Goal: Book appointment/travel/reservation

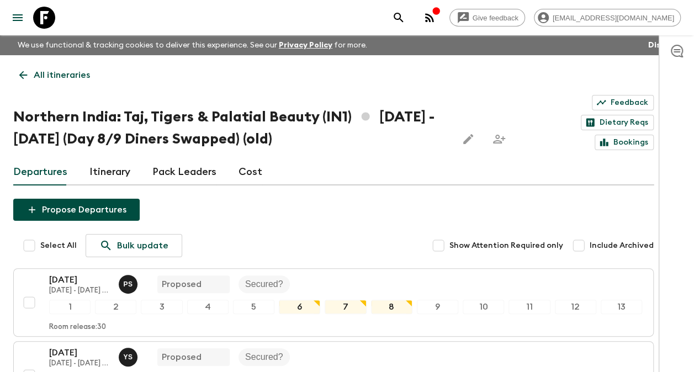
click at [45, 68] on p "All itineraries" at bounding box center [62, 74] width 56 height 13
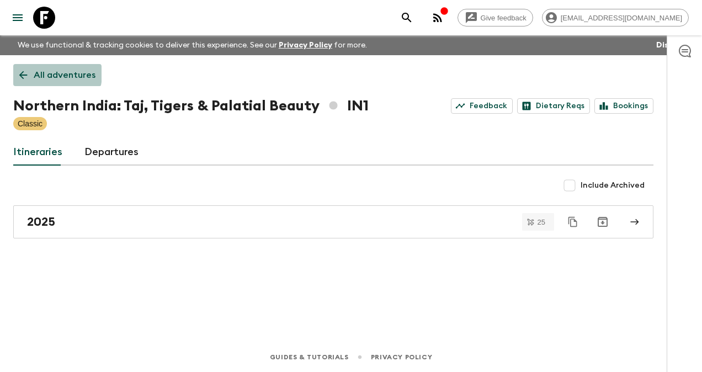
click at [46, 74] on p "All adventures" at bounding box center [65, 74] width 62 height 13
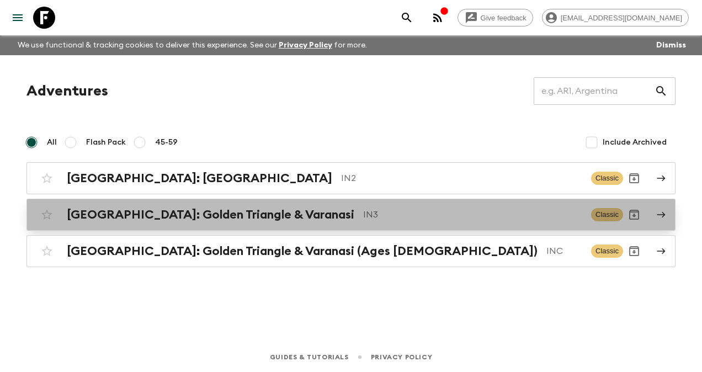
click at [115, 213] on h2 "[GEOGRAPHIC_DATA]: Golden Triangle & Varanasi" at bounding box center [211, 215] width 288 height 14
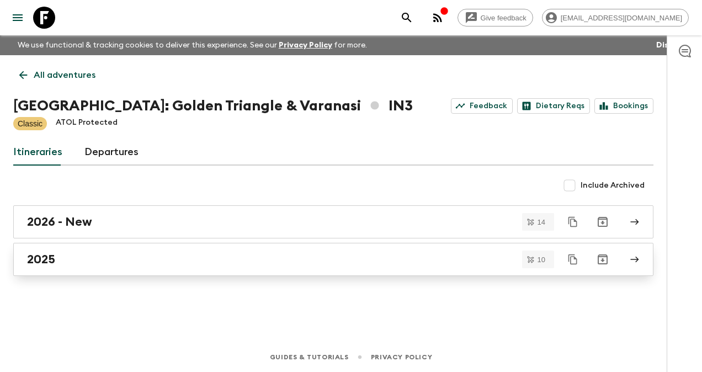
click at [50, 263] on h2 "2025" at bounding box center [41, 259] width 28 height 14
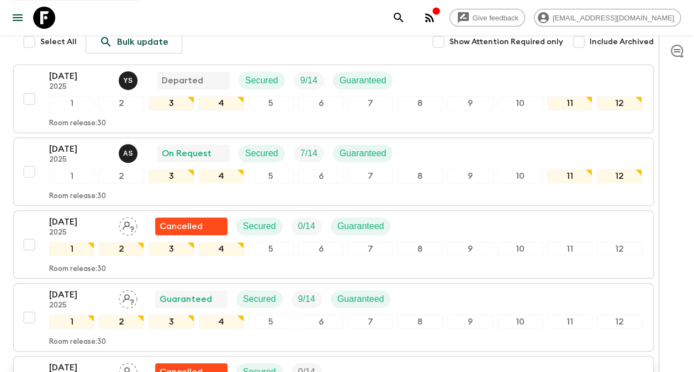
scroll to position [166, 0]
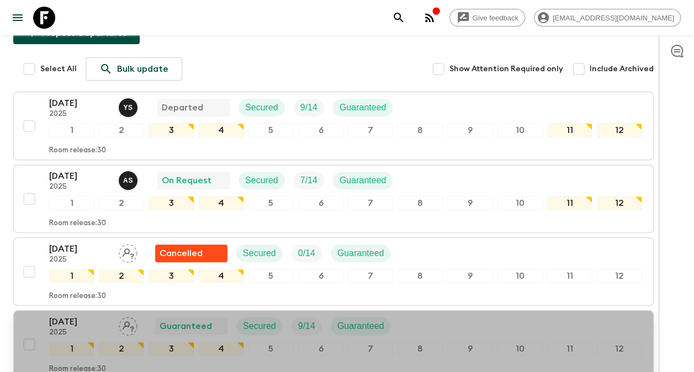
click at [65, 315] on p "[DATE]" at bounding box center [79, 321] width 61 height 13
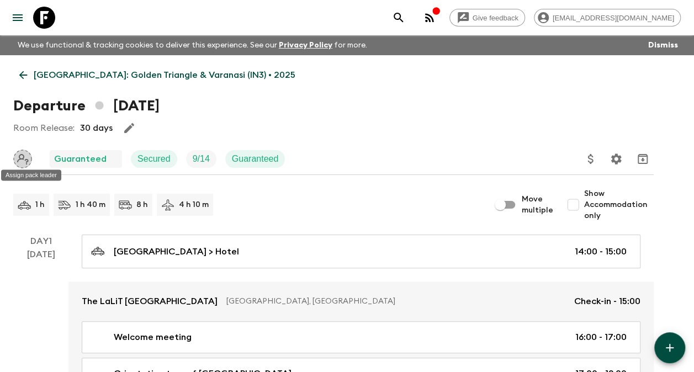
click at [20, 157] on icon "Assign pack leader" at bounding box center [22, 159] width 19 height 19
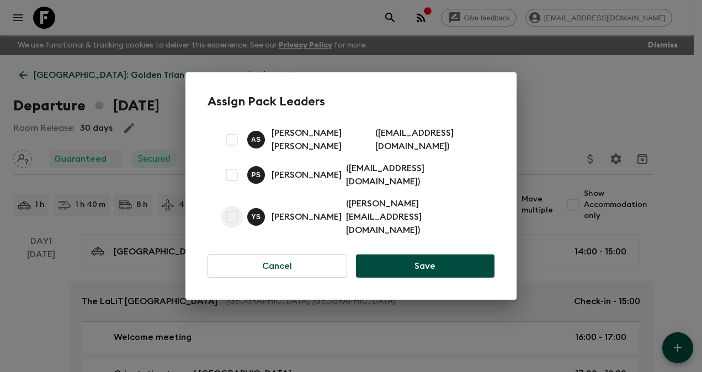
click at [232, 212] on input "checkbox" at bounding box center [232, 217] width 22 height 22
checkbox input "true"
click at [420, 255] on button "Save" at bounding box center [425, 266] width 139 height 23
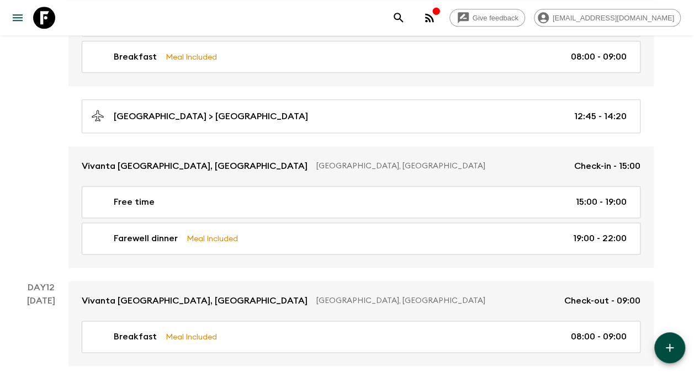
scroll to position [2738, 0]
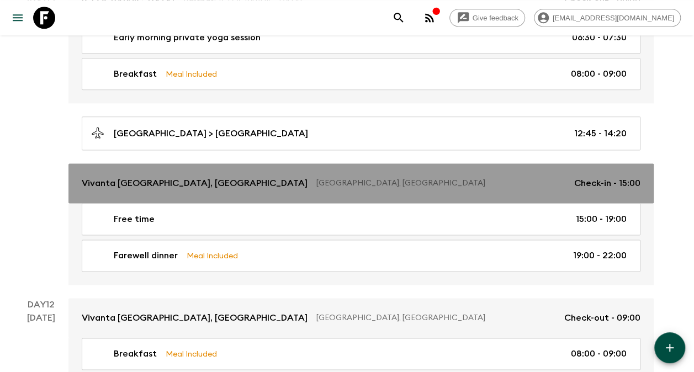
click at [416, 177] on div "Vivanta [GEOGRAPHIC_DATA], Dwarka [GEOGRAPHIC_DATA], [GEOGRAPHIC_DATA] Check-in…" at bounding box center [361, 183] width 559 height 13
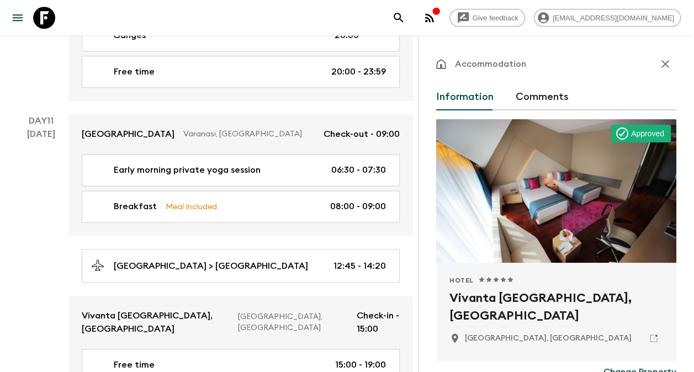
scroll to position [166, 0]
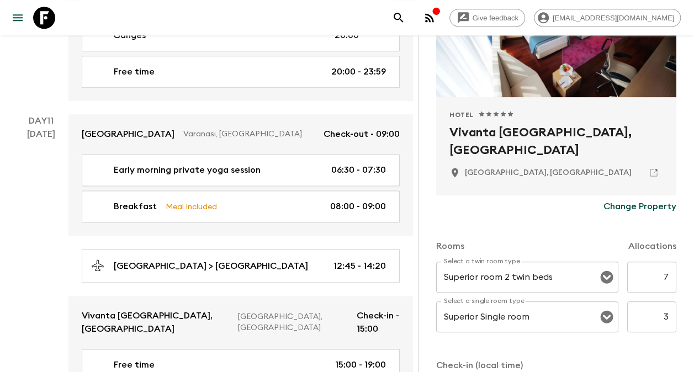
click at [612, 206] on p "Change Property" at bounding box center [639, 206] width 73 height 13
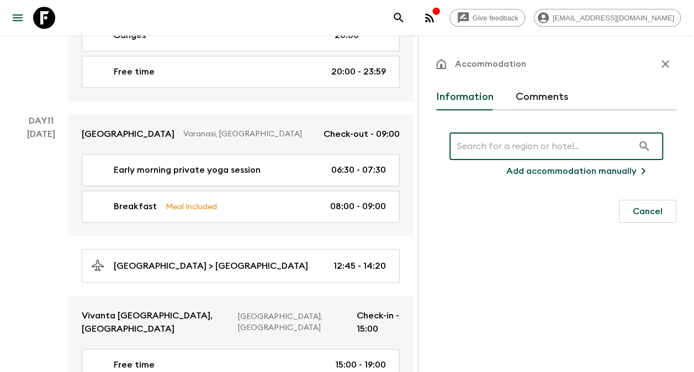
scroll to position [0, 0]
click at [495, 146] on input "text" at bounding box center [541, 146] width 184 height 31
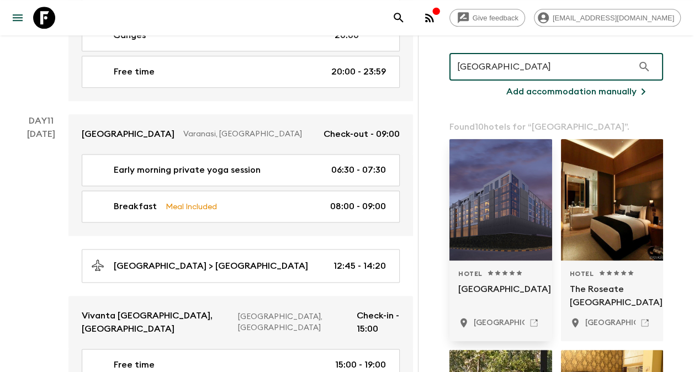
scroll to position [110, 0]
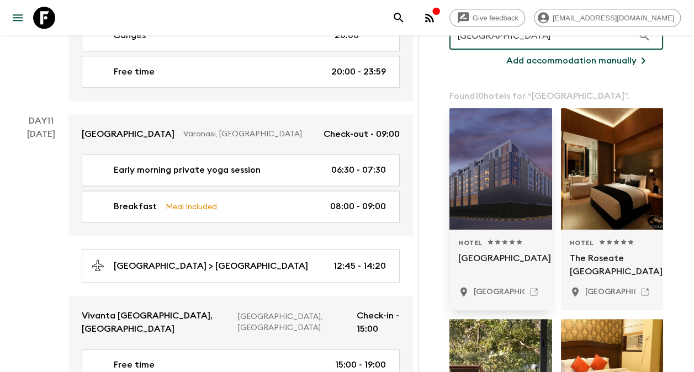
type input "[GEOGRAPHIC_DATA]"
click at [508, 202] on div at bounding box center [500, 168] width 103 height 121
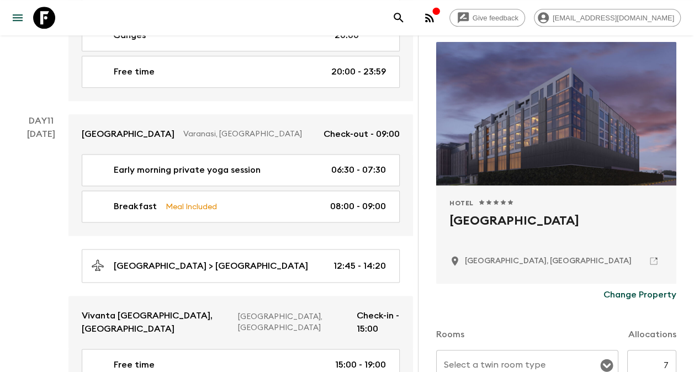
scroll to position [166, 0]
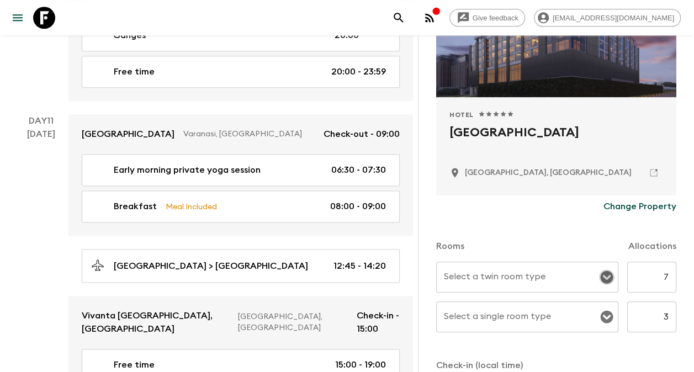
click at [600, 278] on icon "Open" at bounding box center [606, 277] width 13 height 13
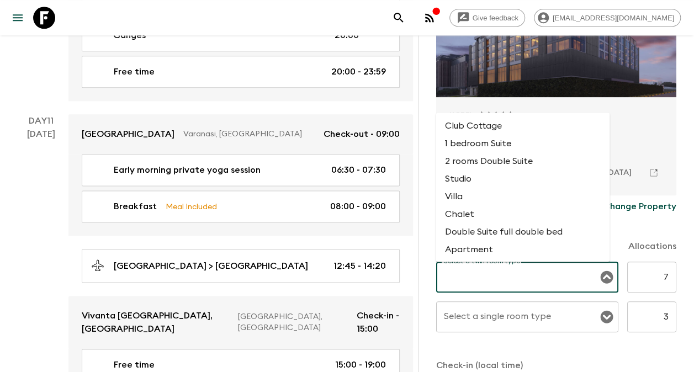
click at [502, 274] on input "Select a twin room type" at bounding box center [519, 277] width 156 height 21
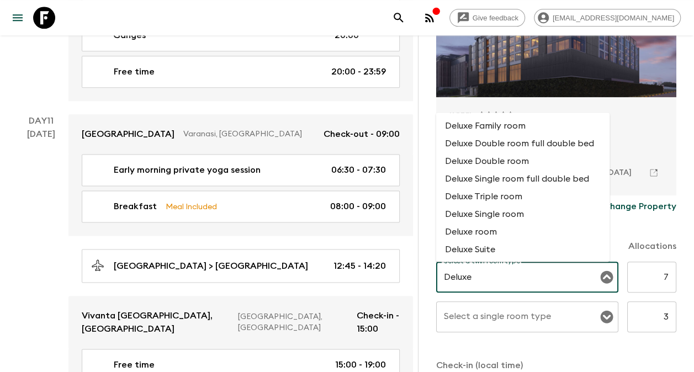
click at [504, 138] on li "Deluxe Double room full double bed" at bounding box center [523, 144] width 174 height 18
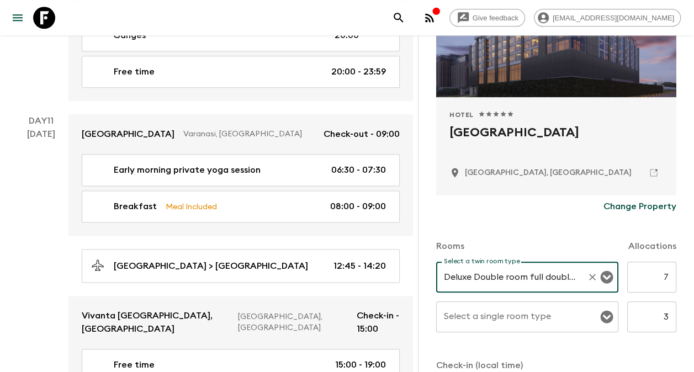
click at [600, 277] on icon "Open" at bounding box center [606, 277] width 13 height 13
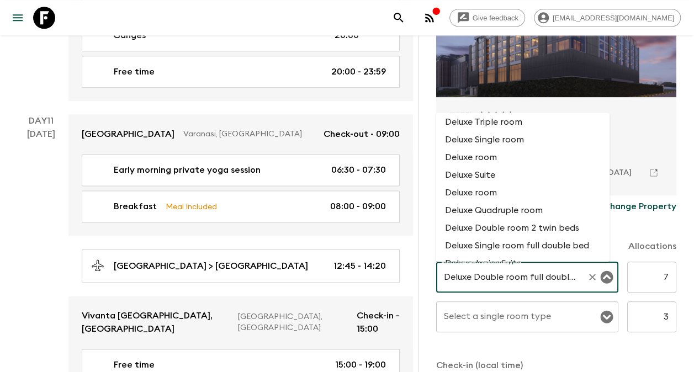
scroll to position [1306, 0]
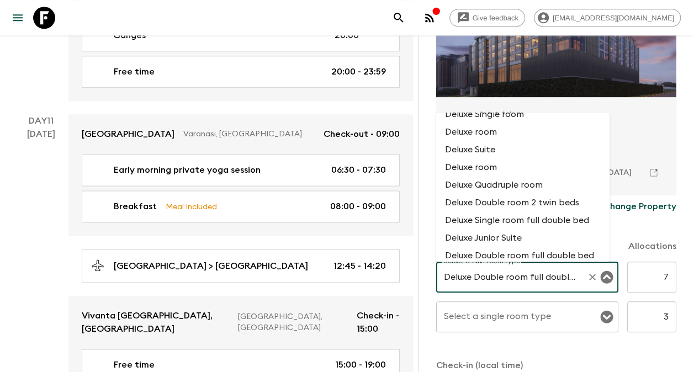
click at [533, 211] on li "Deluxe Double room 2 twin beds" at bounding box center [523, 202] width 174 height 18
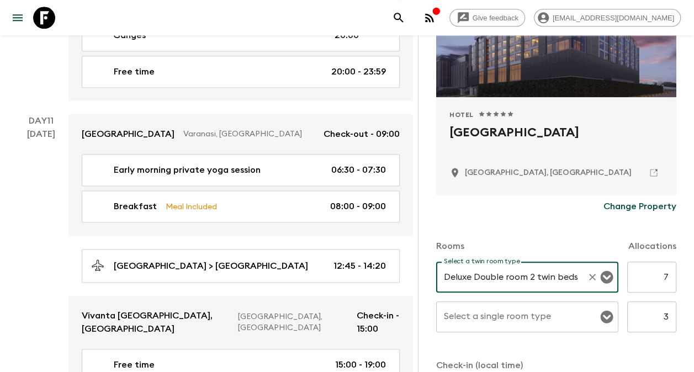
click at [600, 314] on icon "Open" at bounding box center [606, 317] width 13 height 13
type input "Deluxe Double room 2 twin beds"
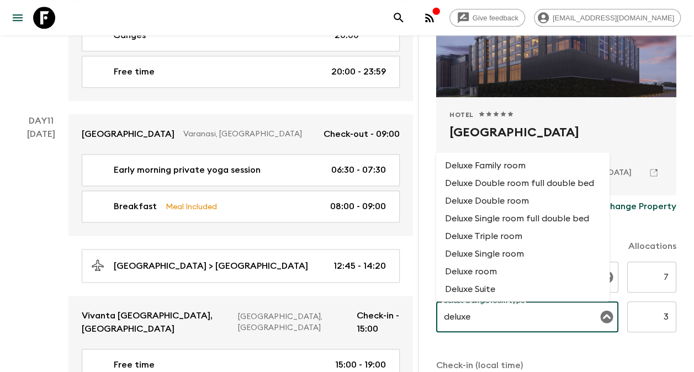
click at [560, 227] on li "Deluxe Single room full double bed" at bounding box center [523, 219] width 174 height 18
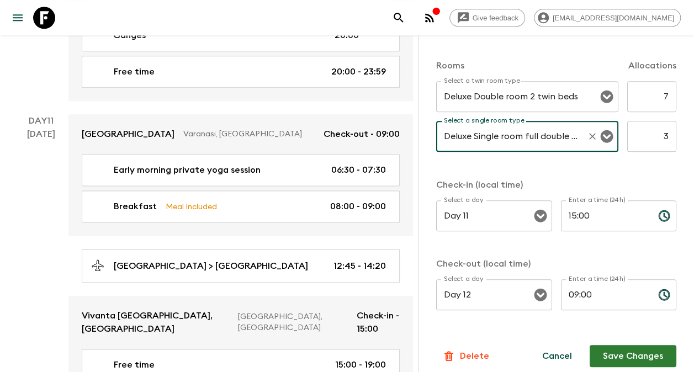
scroll to position [354, 0]
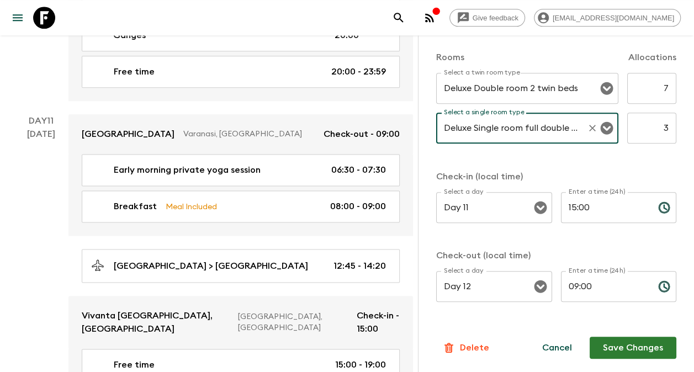
type input "Deluxe Single room full double bed"
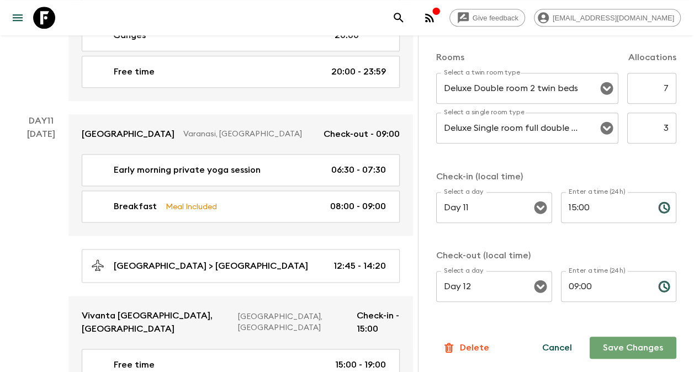
click at [640, 350] on button "Save Changes" at bounding box center [633, 348] width 87 height 22
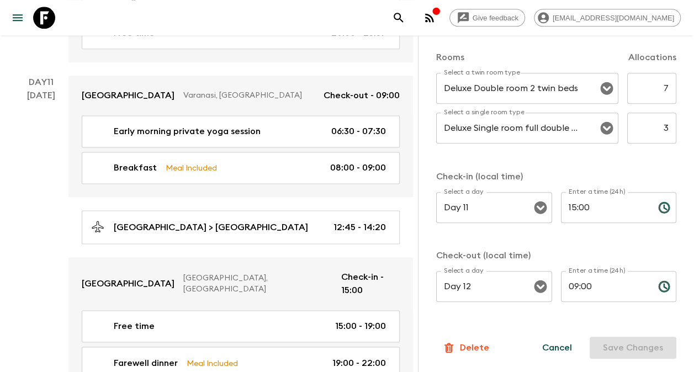
scroll to position [2794, 0]
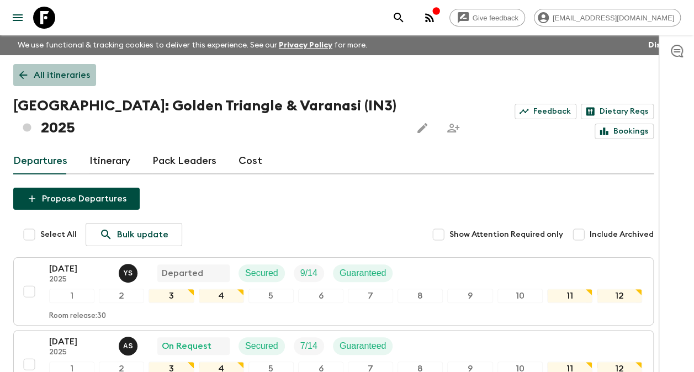
click at [53, 77] on p "All itineraries" at bounding box center [62, 74] width 56 height 13
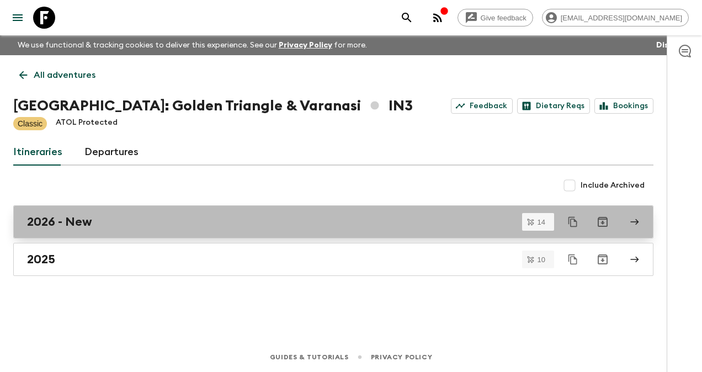
click at [54, 219] on h2 "2026 - New" at bounding box center [59, 222] width 65 height 14
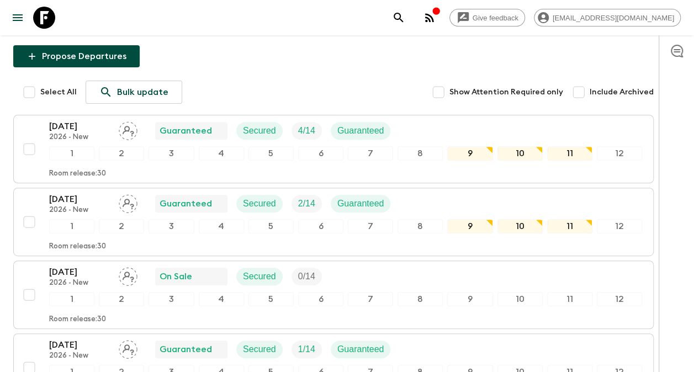
scroll to position [110, 0]
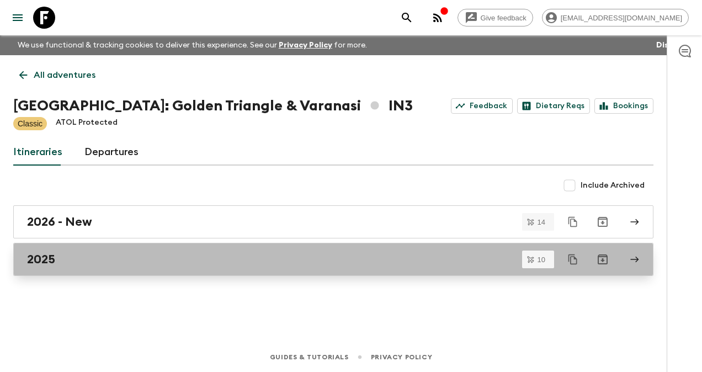
click at [46, 258] on h2 "2025" at bounding box center [41, 259] width 28 height 14
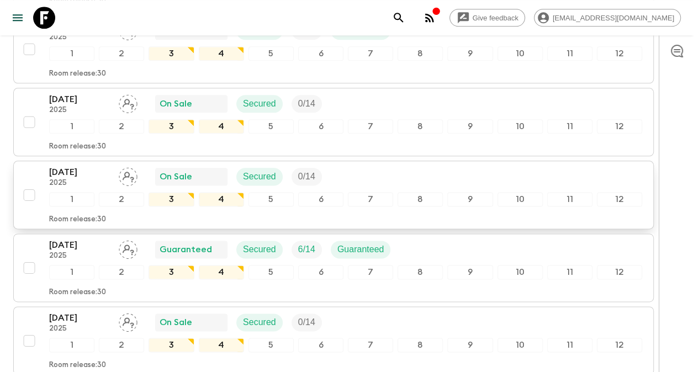
scroll to position [607, 0]
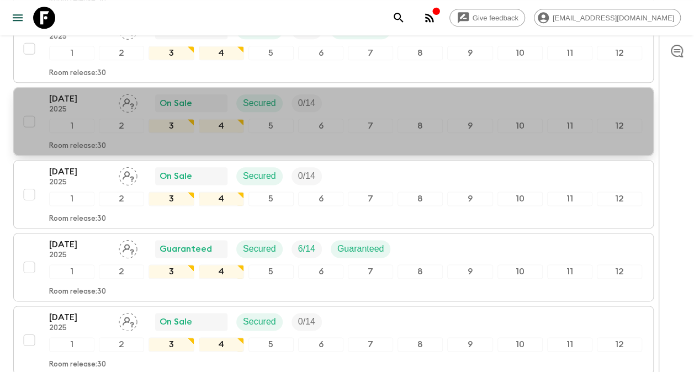
click at [70, 92] on p "[DATE]" at bounding box center [79, 98] width 61 height 13
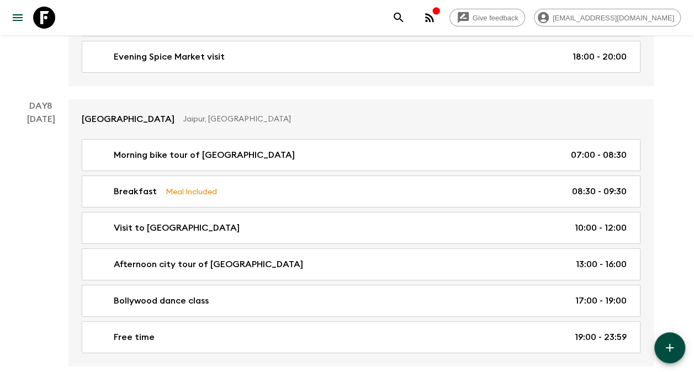
scroll to position [1670, 0]
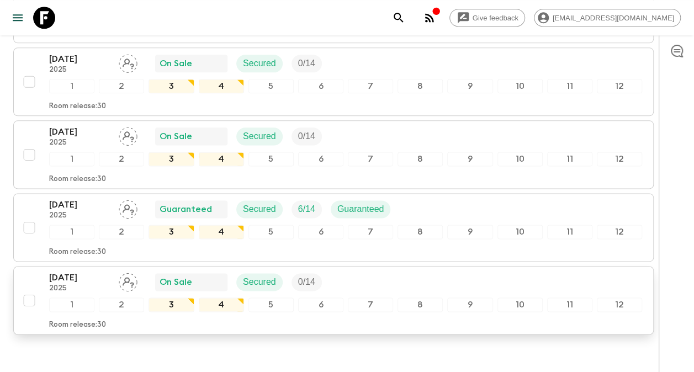
scroll to position [625, 0]
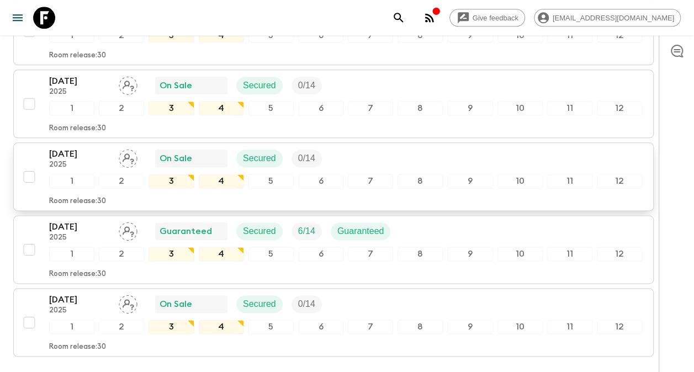
click at [74, 147] on p "[DATE]" at bounding box center [79, 153] width 61 height 13
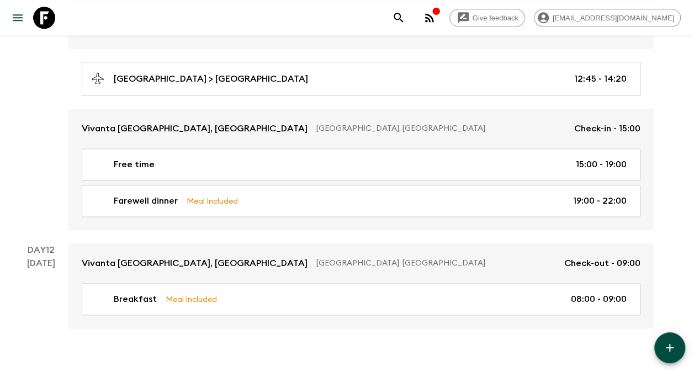
scroll to position [2794, 0]
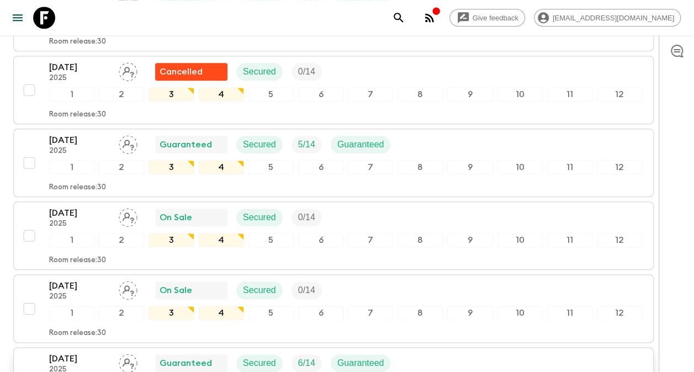
scroll to position [497, 0]
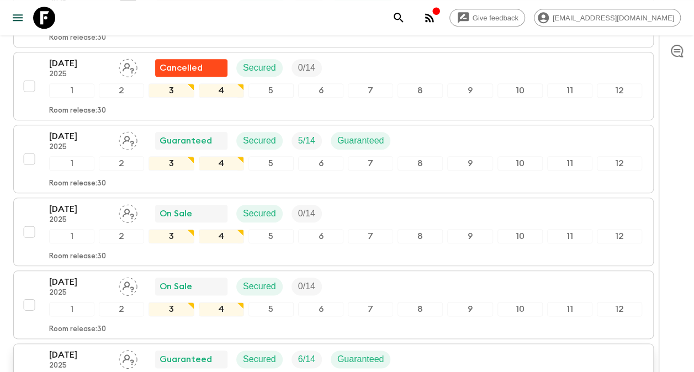
click at [97, 362] on p "2025" at bounding box center [79, 366] width 61 height 9
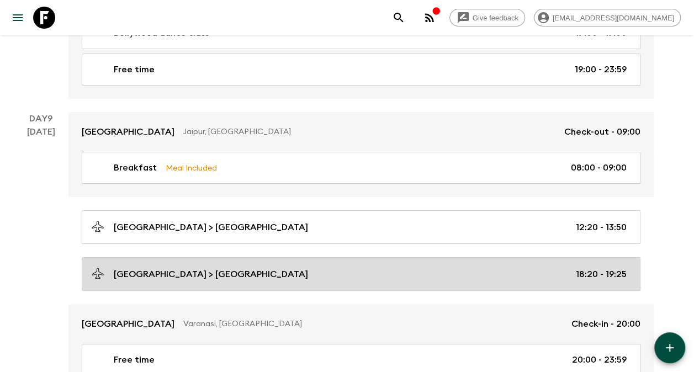
scroll to position [2098, 0]
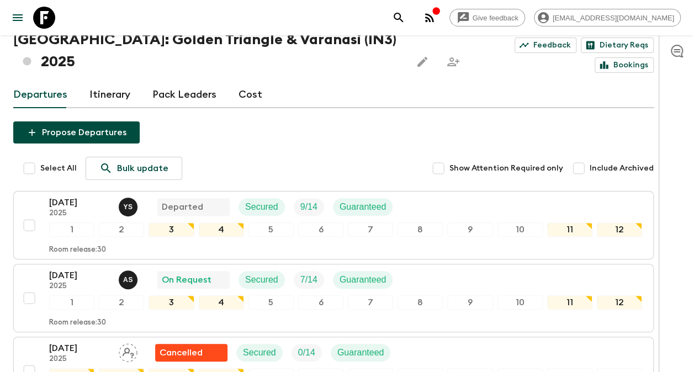
scroll to position [680, 0]
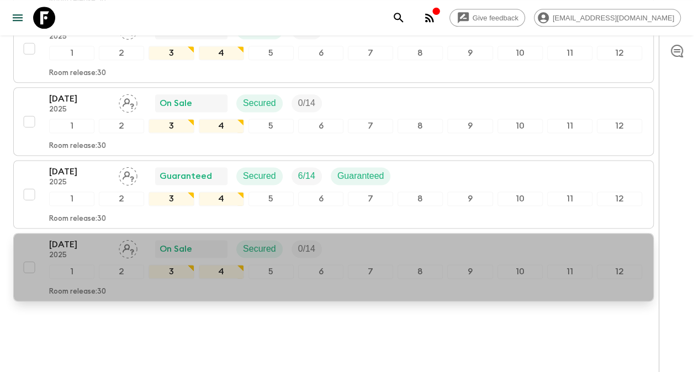
click at [82, 238] on p "[DATE]" at bounding box center [79, 244] width 61 height 13
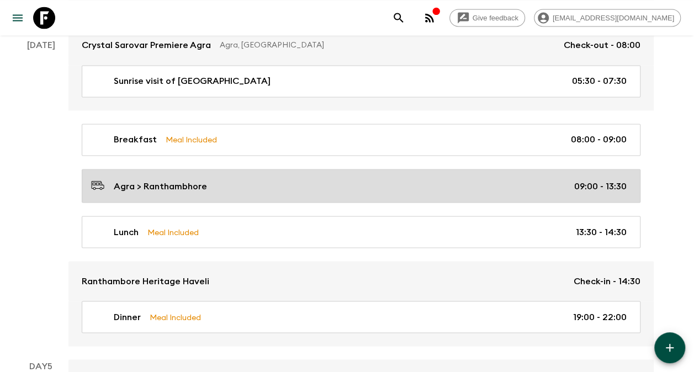
scroll to position [939, 0]
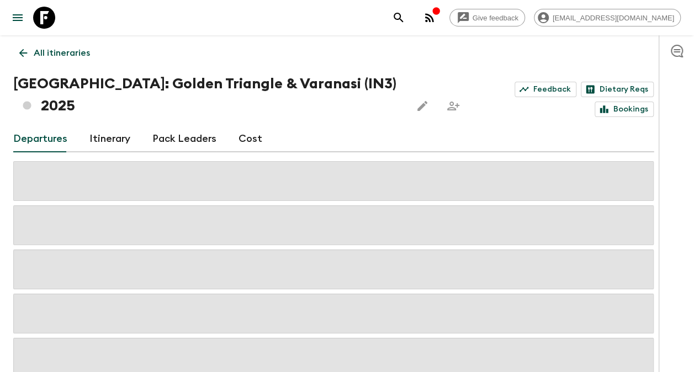
scroll to position [66, 0]
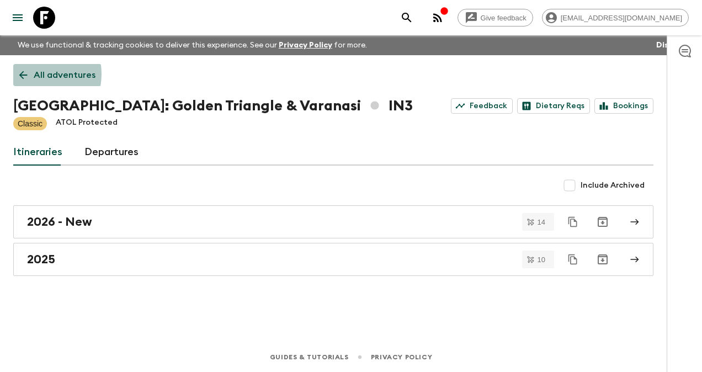
click at [31, 74] on link "All adventures" at bounding box center [57, 75] width 88 height 22
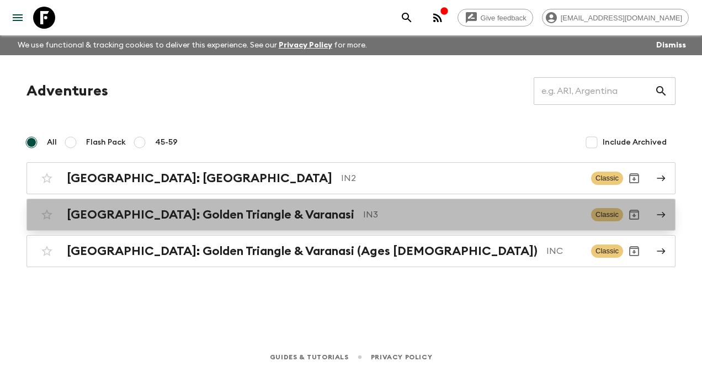
click at [156, 214] on h2 "[GEOGRAPHIC_DATA]: Golden Triangle & Varanasi" at bounding box center [211, 215] width 288 height 14
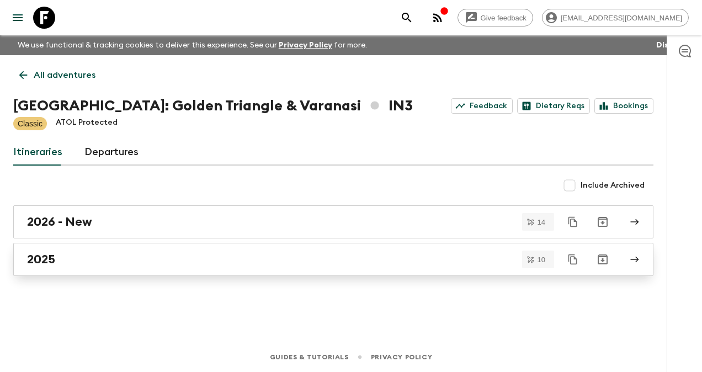
click at [44, 256] on h2 "2025" at bounding box center [41, 259] width 28 height 14
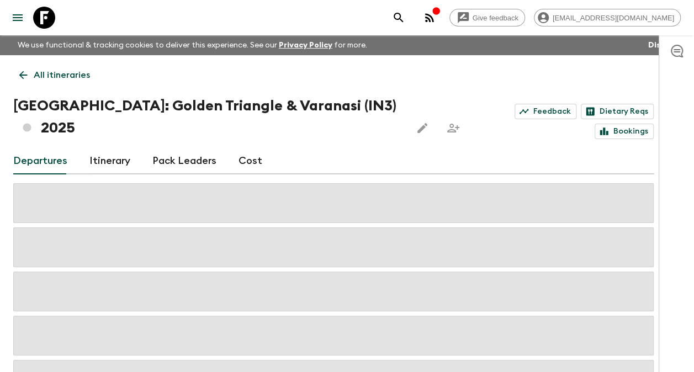
click at [239, 148] on link "Cost" at bounding box center [251, 161] width 24 height 27
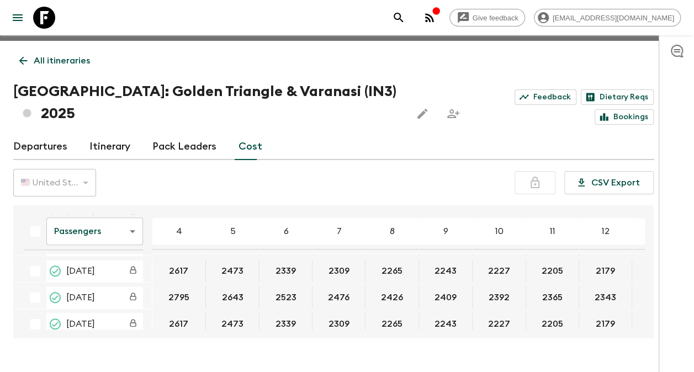
scroll to position [622, 0]
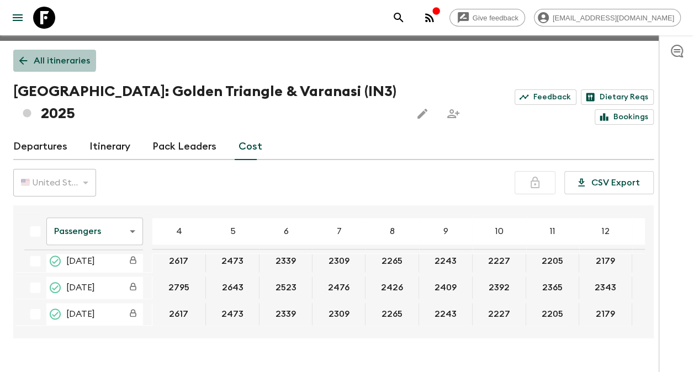
click at [29, 60] on link "All itineraries" at bounding box center [54, 61] width 83 height 22
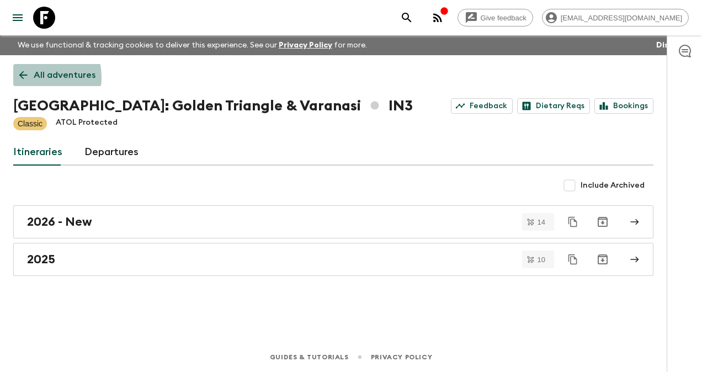
click at [31, 77] on link "All adventures" at bounding box center [57, 75] width 88 height 22
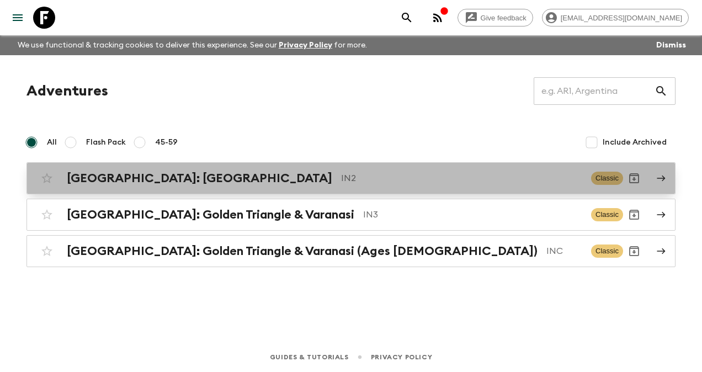
click at [94, 178] on h2 "[GEOGRAPHIC_DATA]: [GEOGRAPHIC_DATA]" at bounding box center [200, 178] width 266 height 14
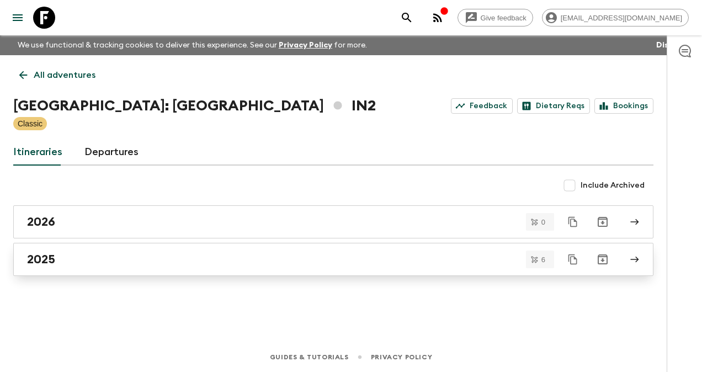
click at [50, 256] on h2 "2025" at bounding box center [41, 259] width 28 height 14
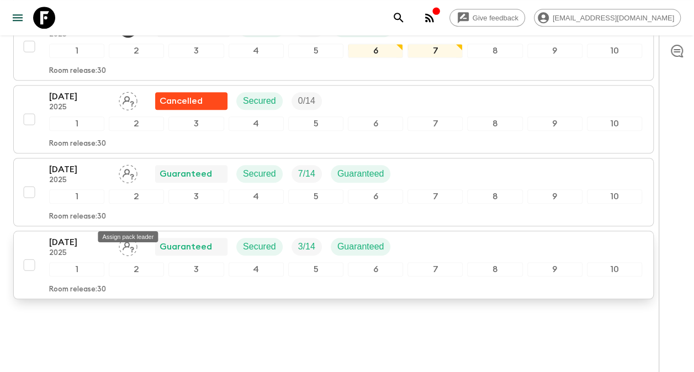
scroll to position [391, 0]
click at [87, 235] on p "[DATE]" at bounding box center [79, 241] width 61 height 13
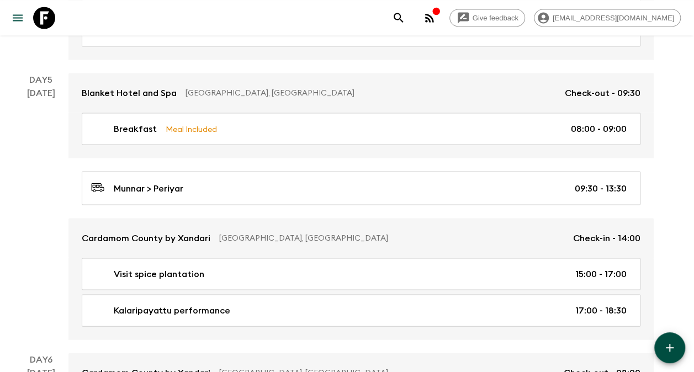
scroll to position [994, 0]
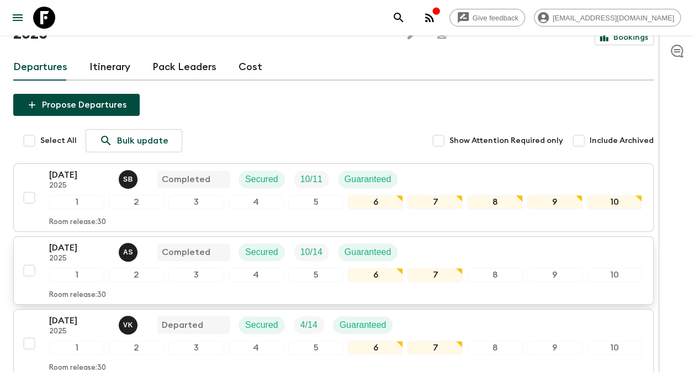
scroll to position [5, 0]
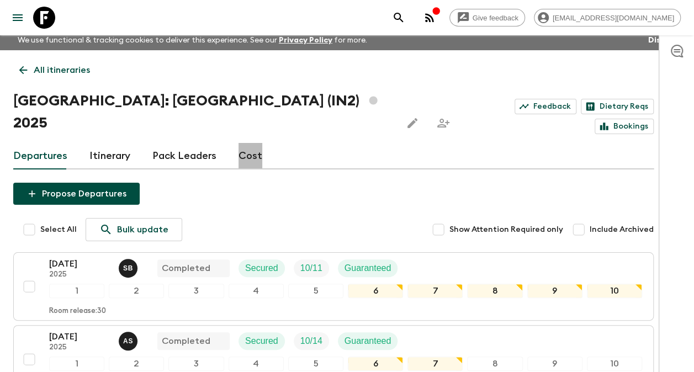
click at [245, 143] on link "Cost" at bounding box center [251, 156] width 24 height 27
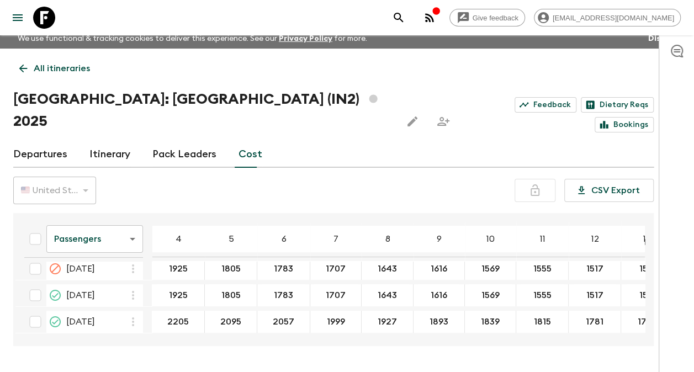
scroll to position [19, 0]
